Goal: Book appointment/travel/reservation

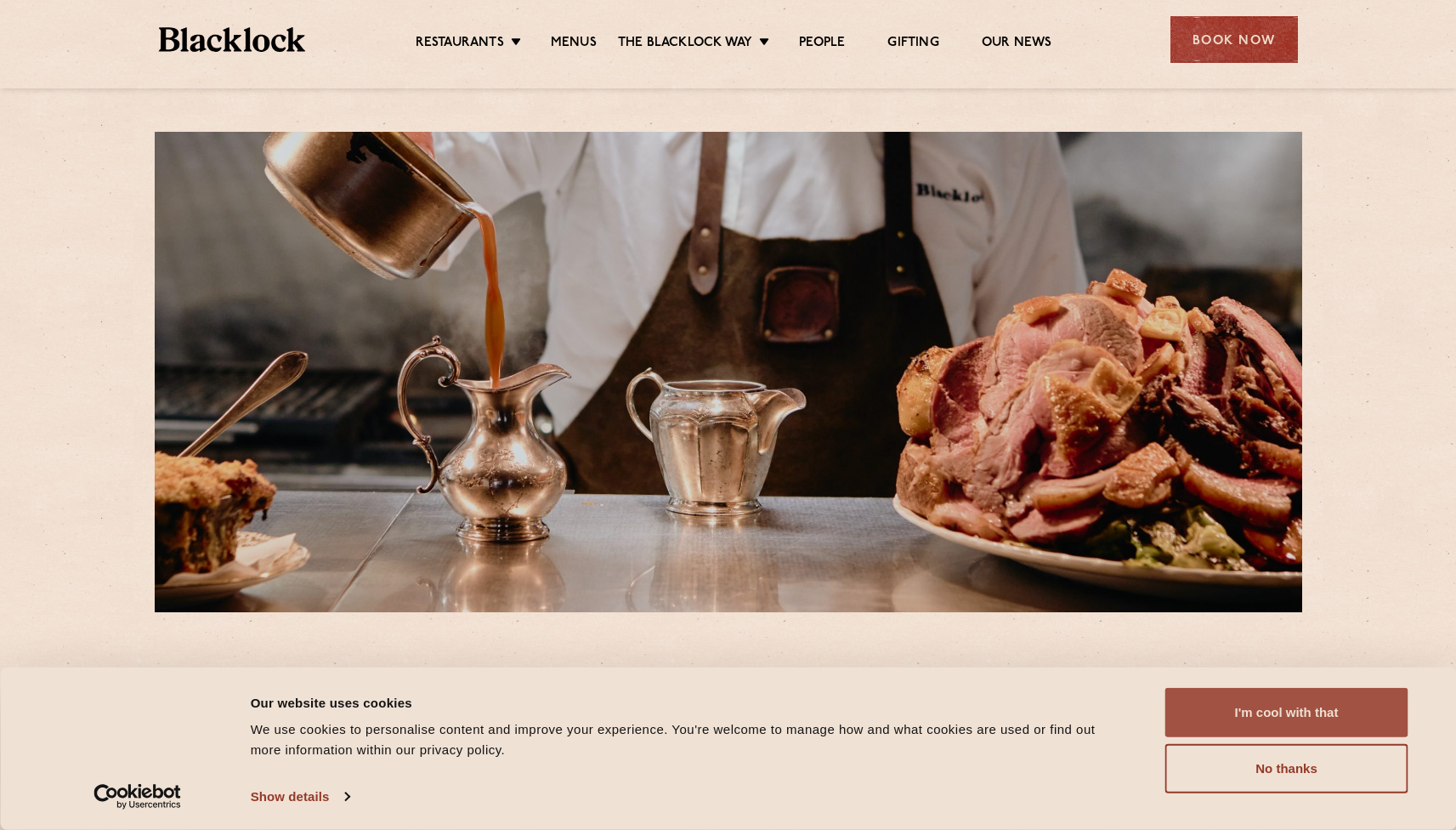
click at [1331, 711] on button "I'm cool with that" at bounding box center [1287, 712] width 243 height 49
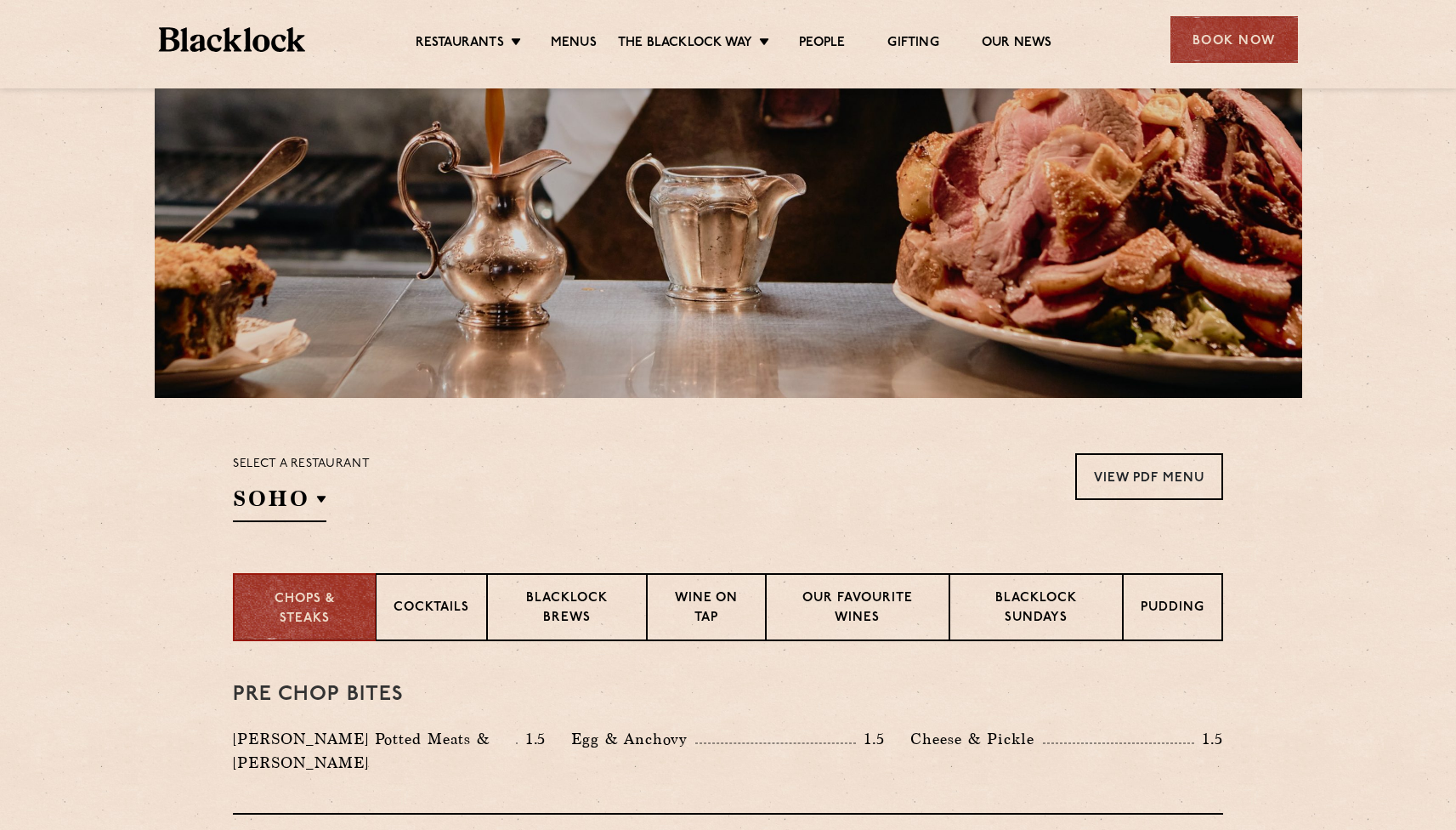
scroll to position [212, 0]
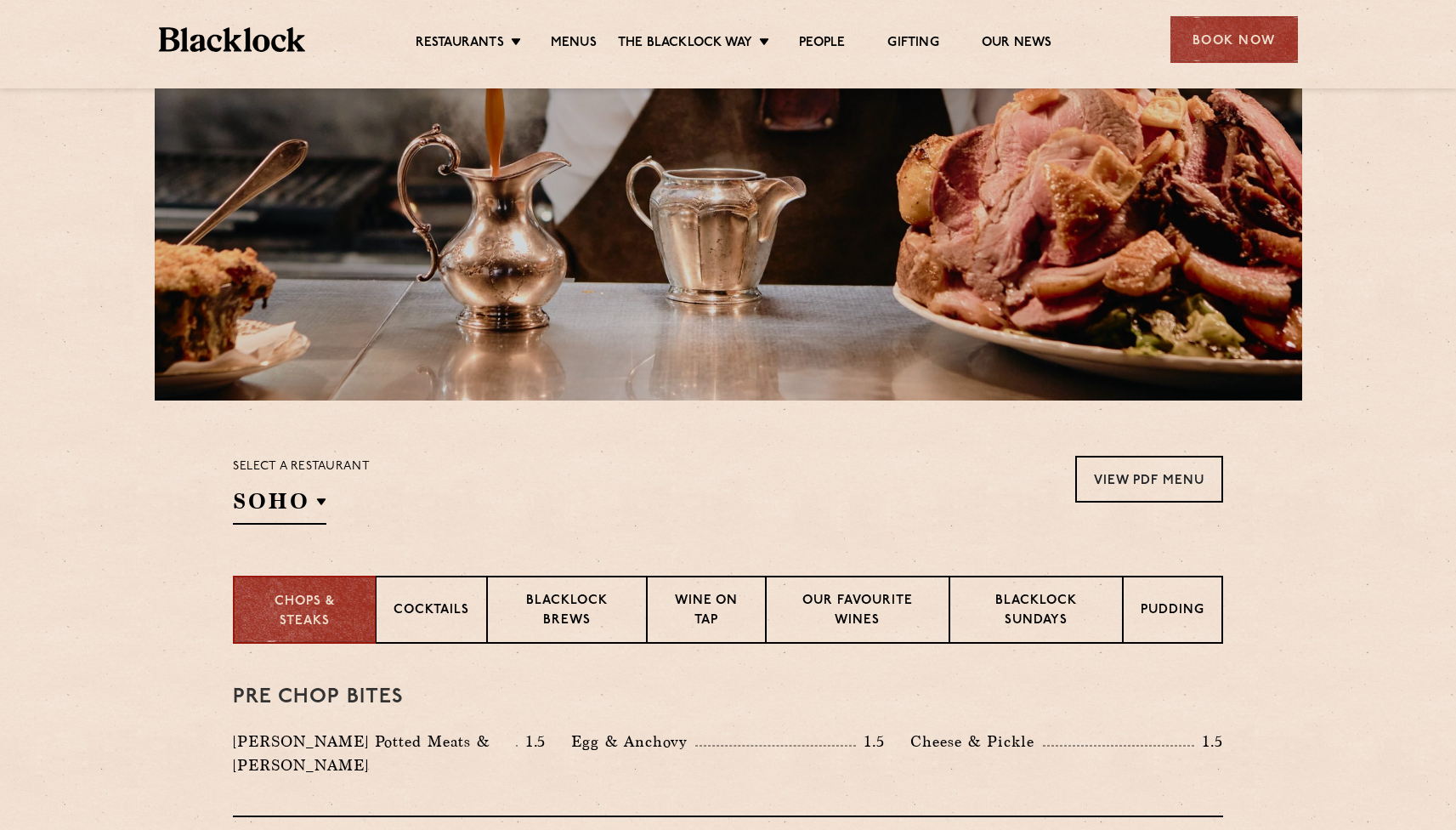
click at [333, 510] on div "Select a restaurant SOHO Soho Birmingham City Shoreditch Covent Garden Canary W…" at bounding box center [300, 490] width 136 height 69
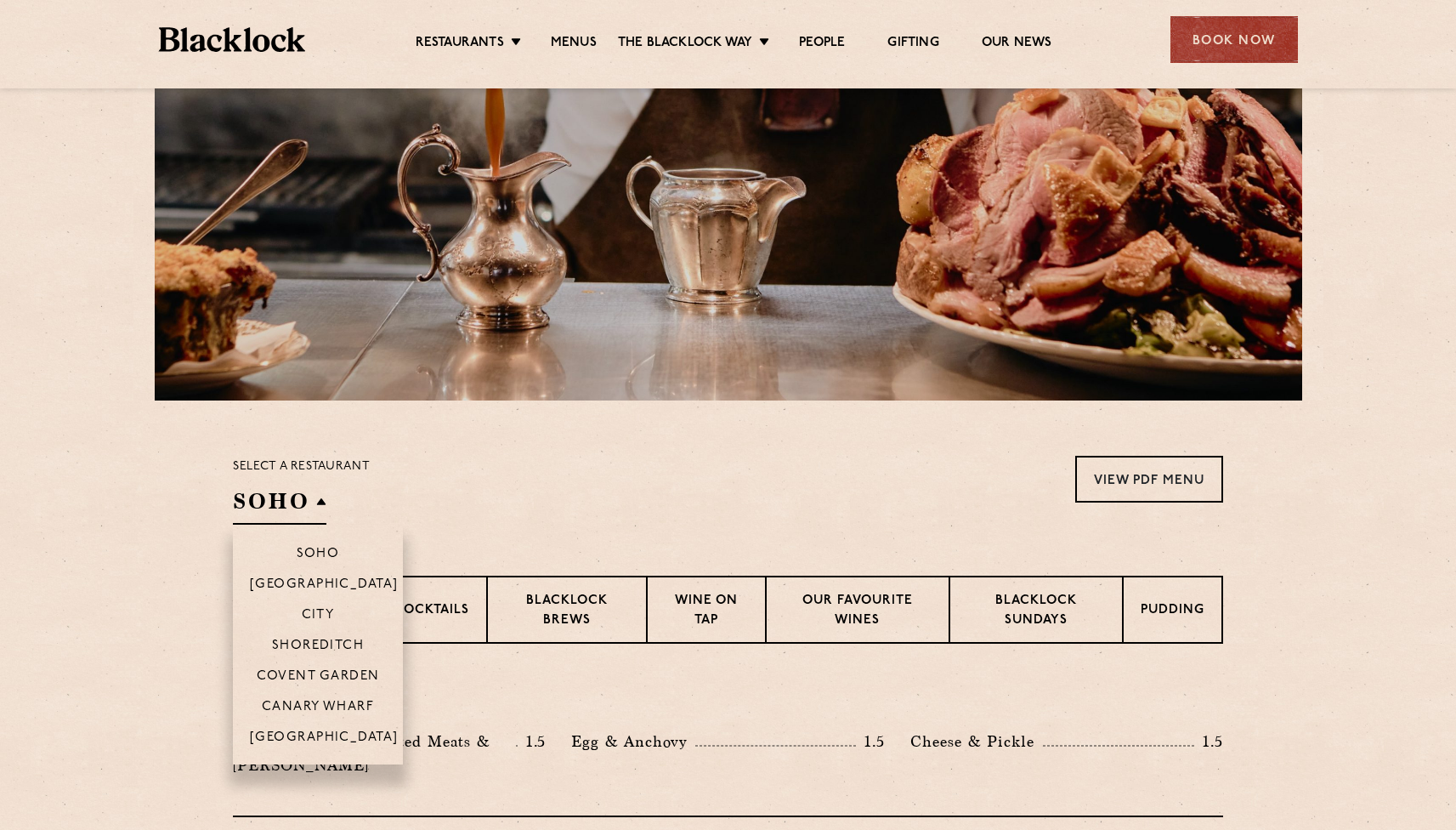
click at [319, 501] on h2 "SOHO" at bounding box center [279, 505] width 93 height 38
click at [291, 704] on p "Canary Wharf" at bounding box center [318, 707] width 112 height 17
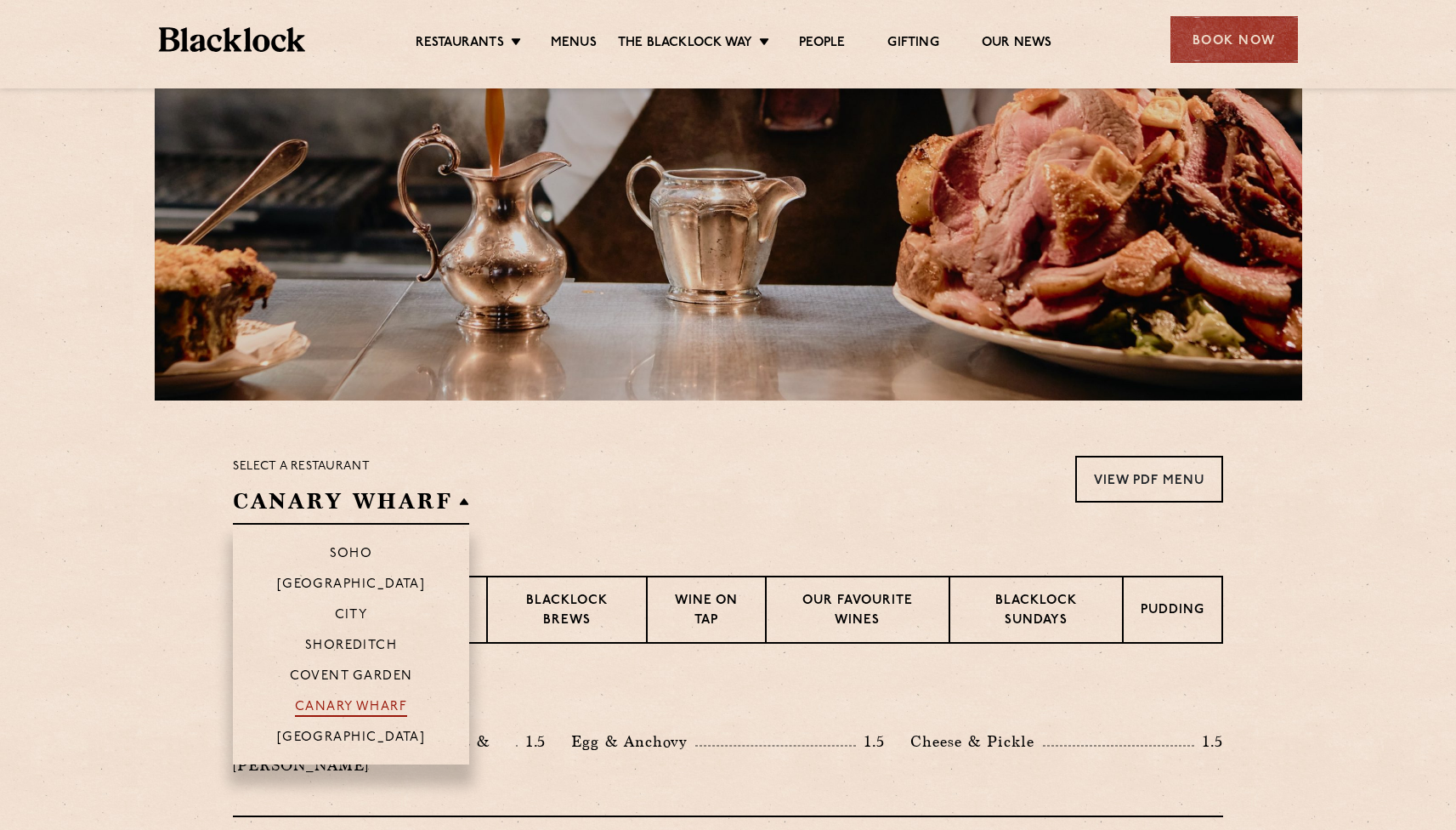
click at [329, 709] on p "Canary Wharf" at bounding box center [351, 707] width 112 height 17
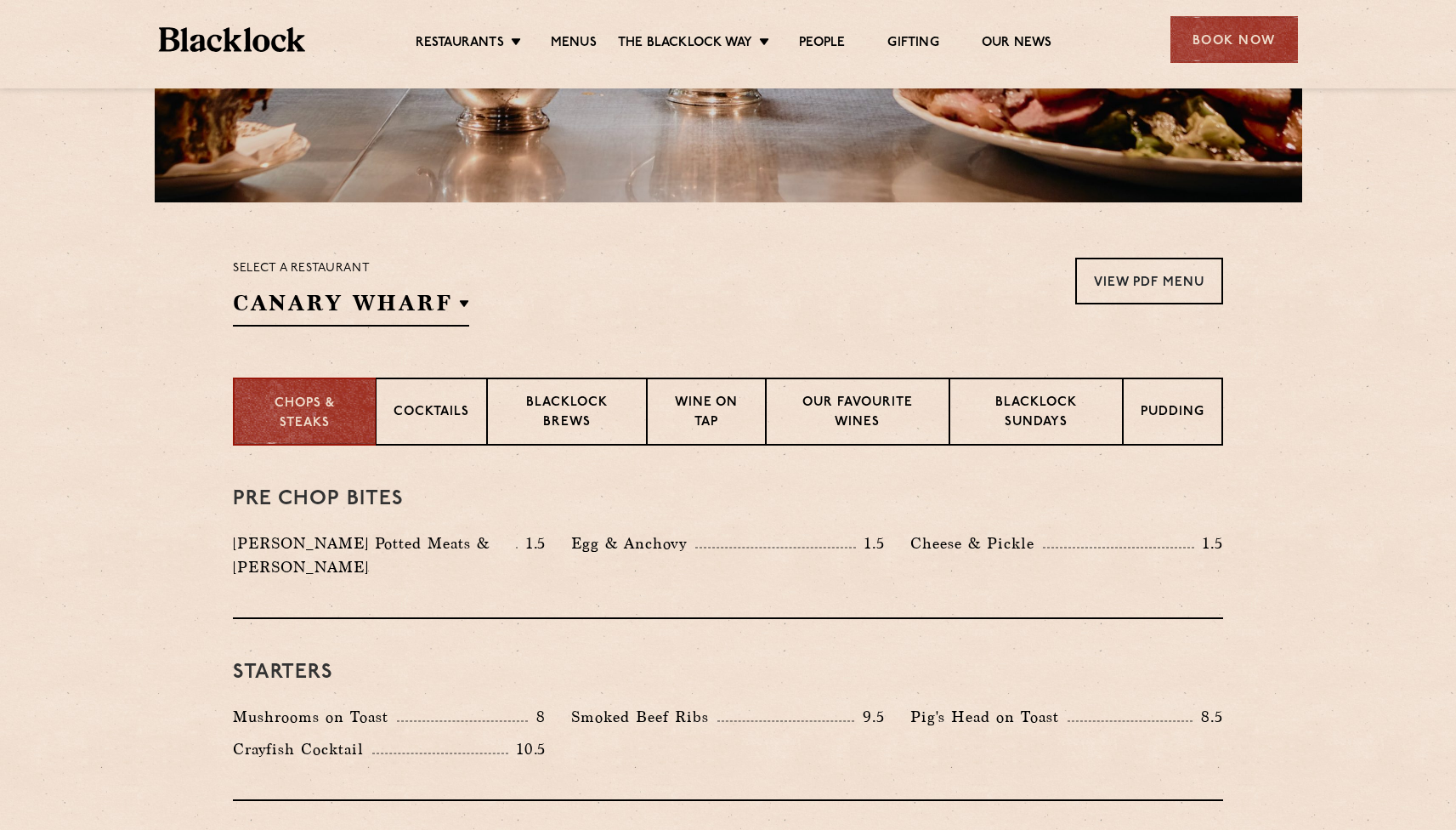
scroll to position [248, 0]
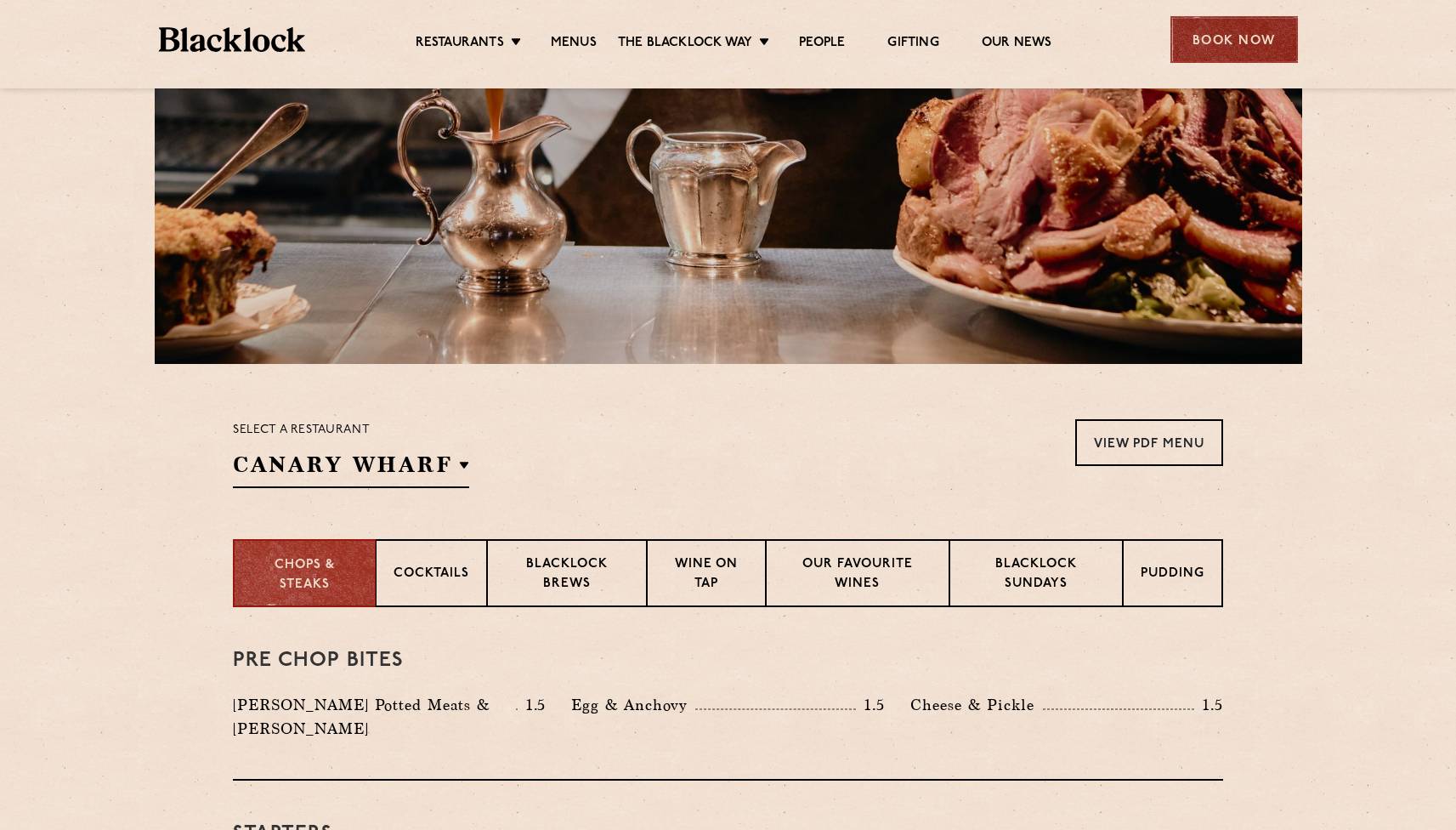
click at [1225, 41] on div "Book Now" at bounding box center [1234, 39] width 128 height 47
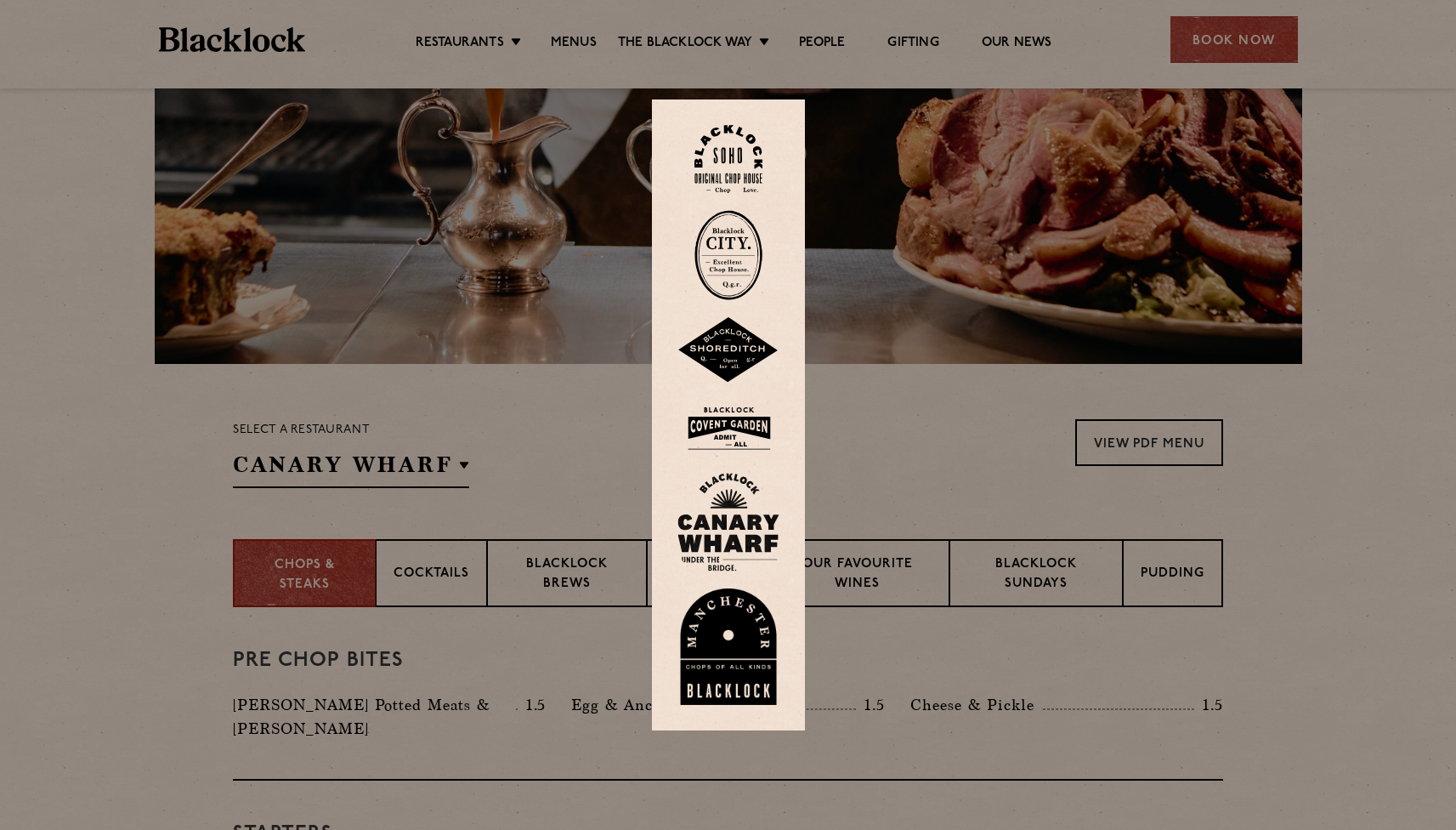
click at [736, 501] on img at bounding box center [728, 522] width 102 height 98
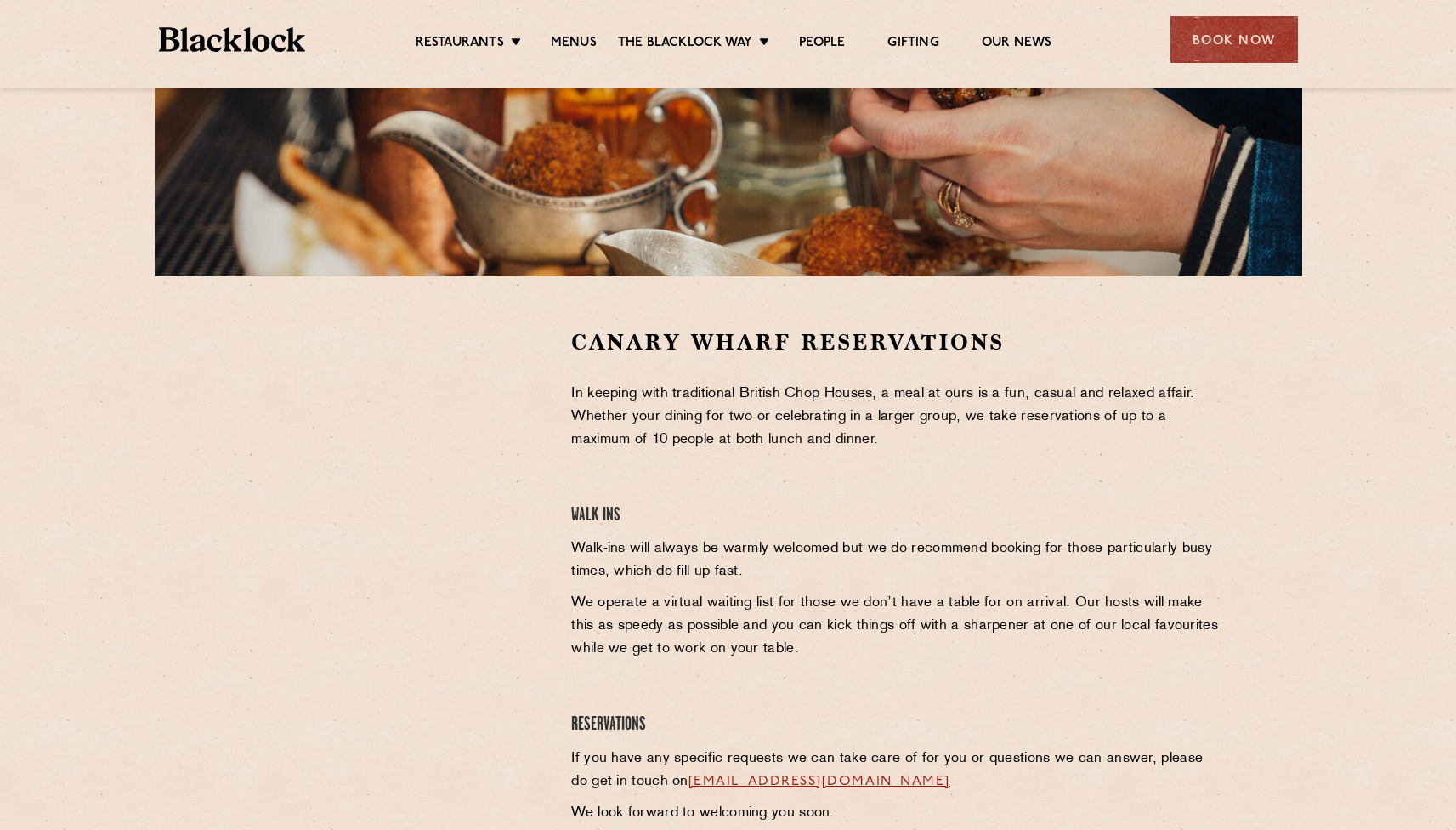
scroll to position [331, 0]
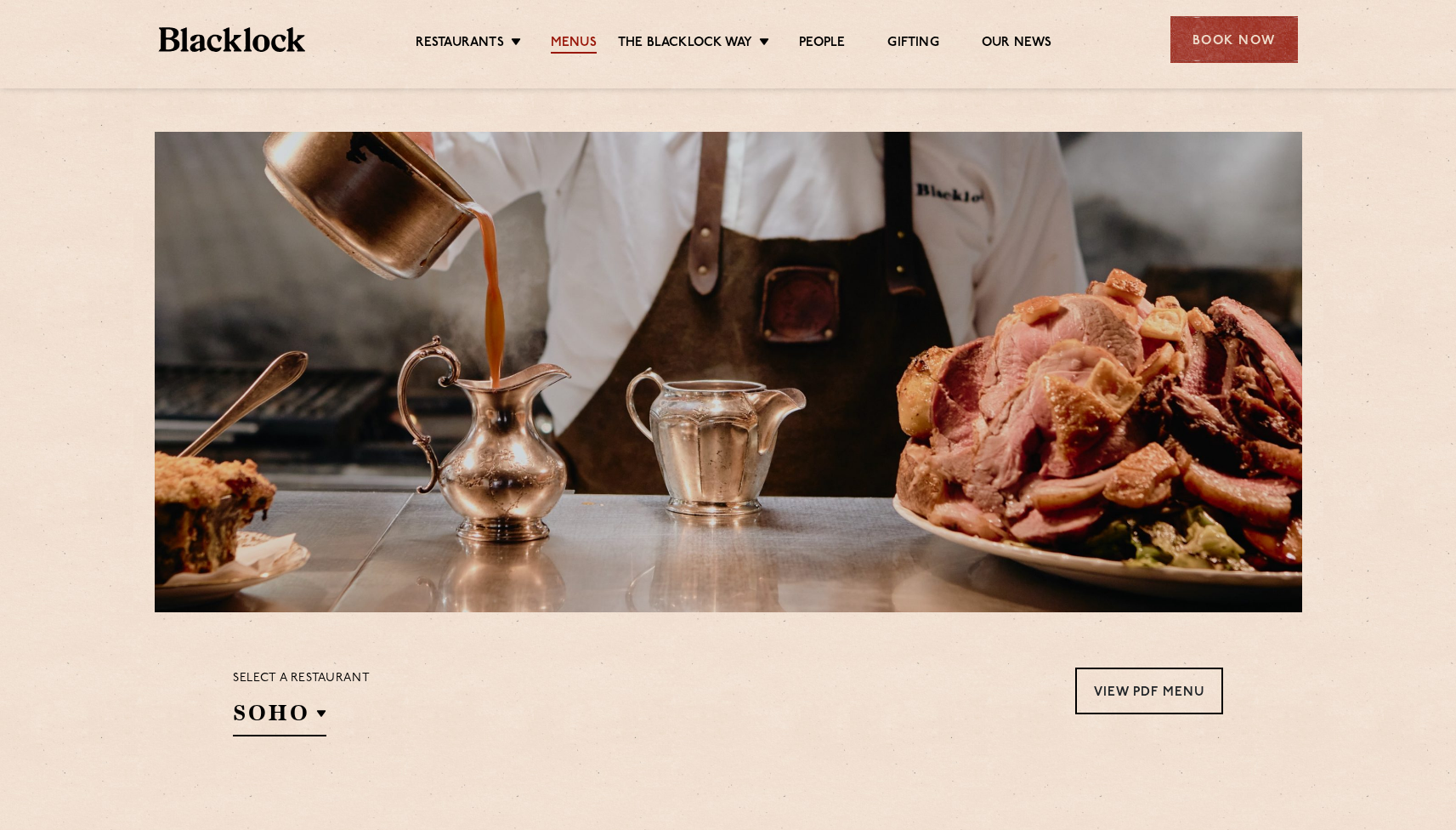
click at [560, 48] on link "Menus" at bounding box center [573, 44] width 46 height 19
click at [561, 48] on link "Menus" at bounding box center [573, 44] width 46 height 19
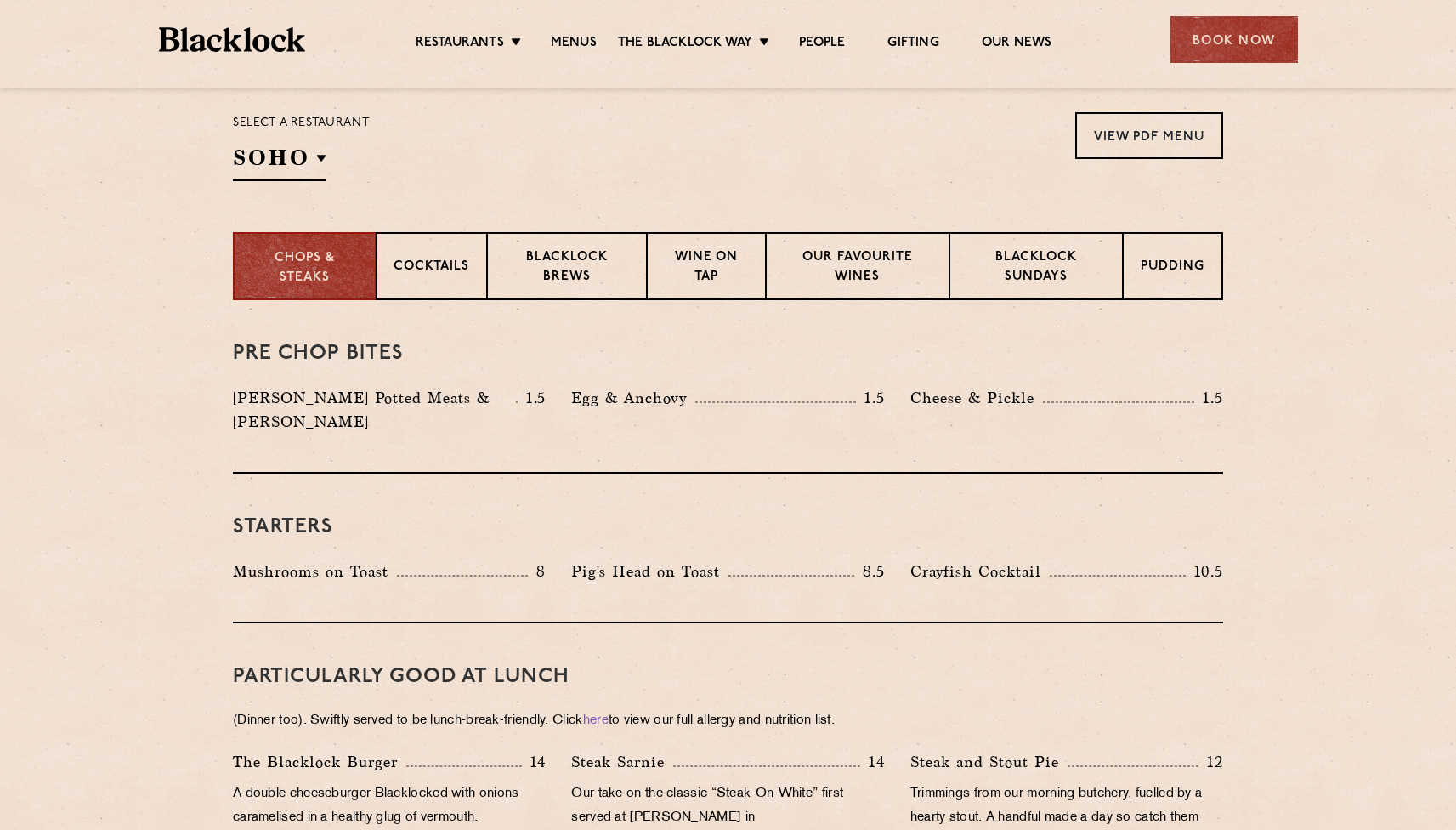
scroll to position [556, 0]
click at [1000, 250] on p "Blacklock Sundays" at bounding box center [1036, 267] width 137 height 40
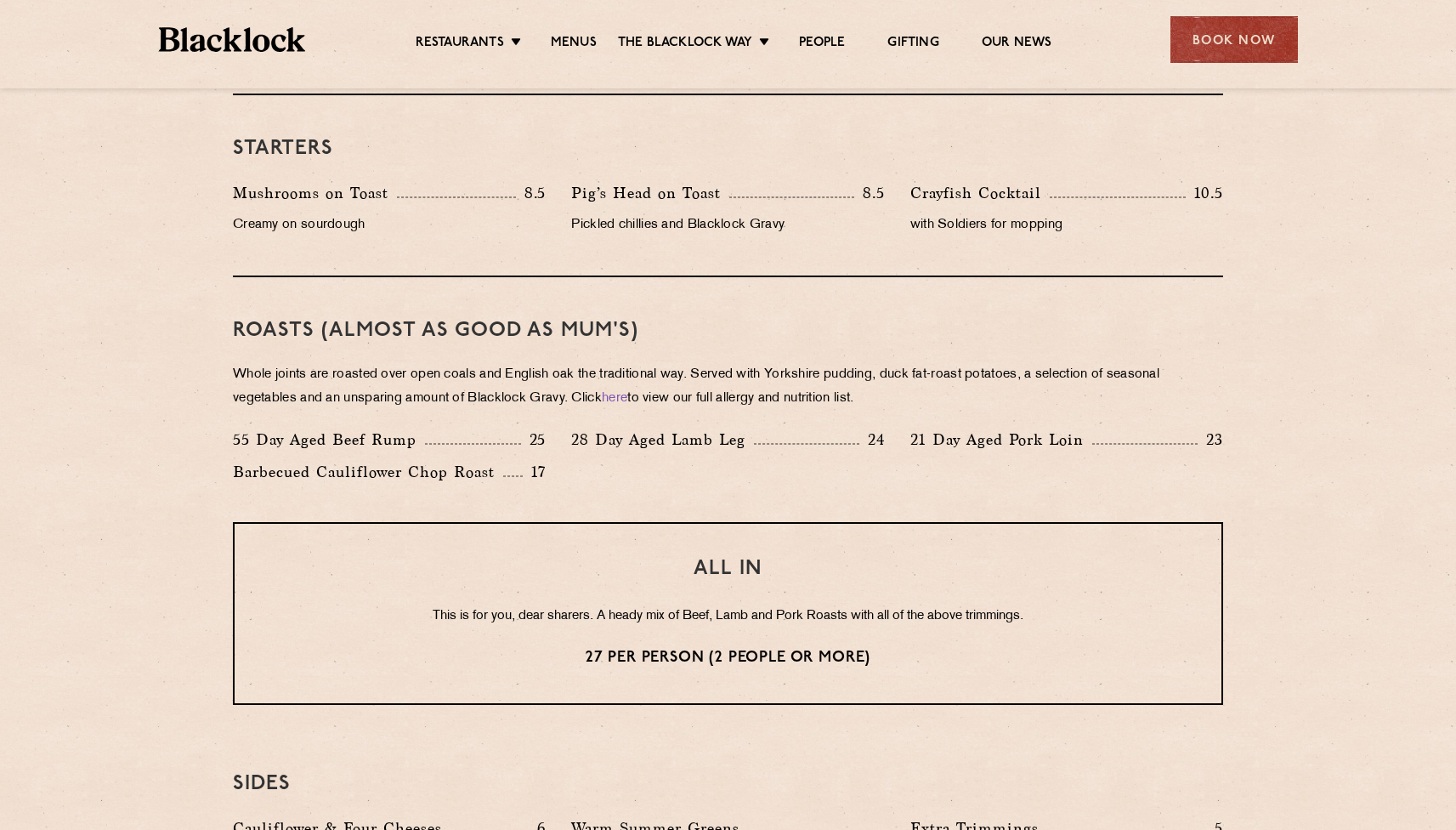
scroll to position [1025, 0]
